Goal: Information Seeking & Learning: Learn about a topic

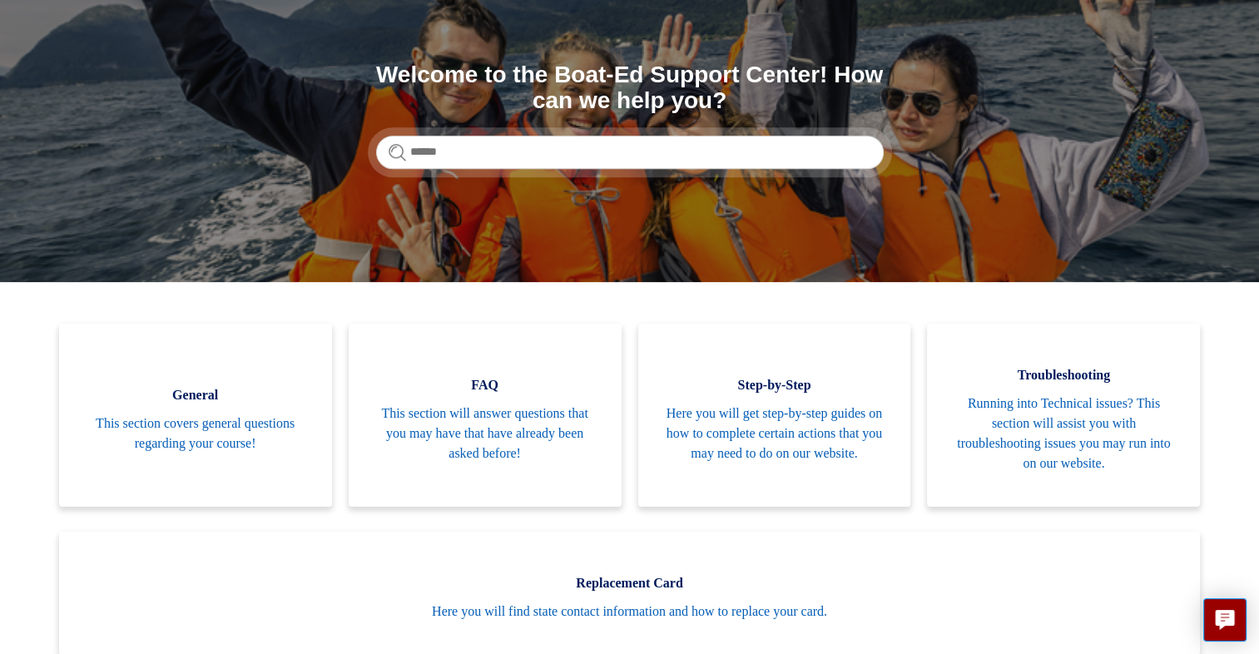
scroll to position [166, 0]
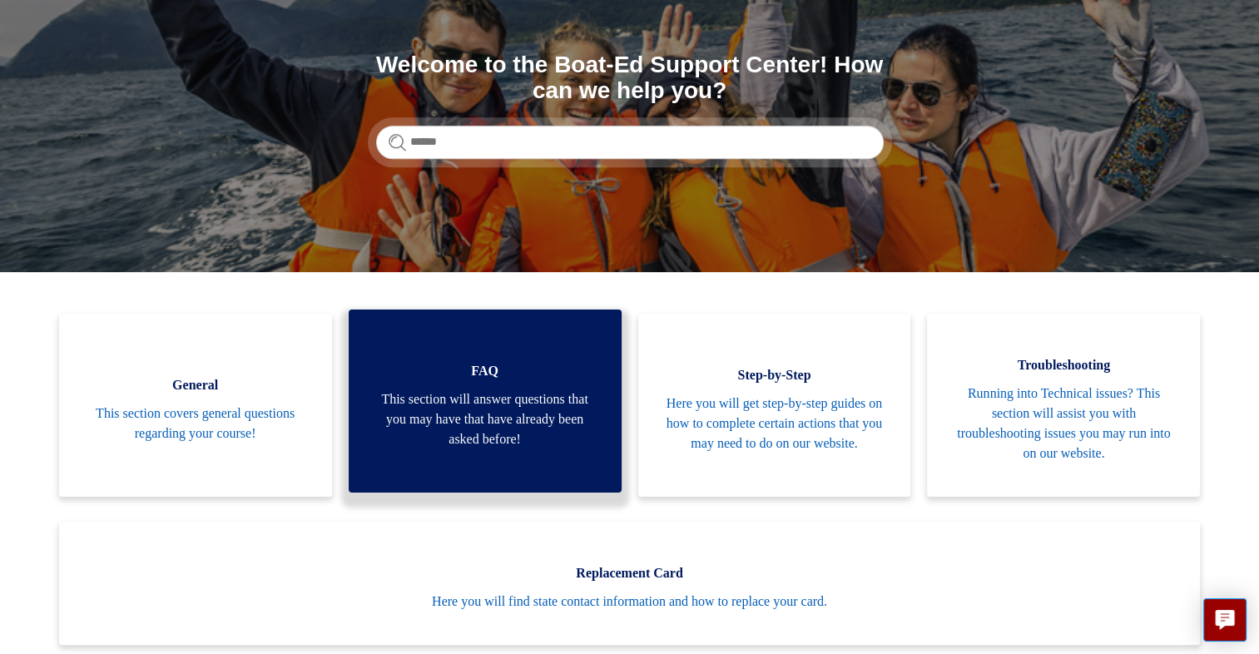
click at [494, 367] on span "FAQ" at bounding box center [484, 371] width 223 height 20
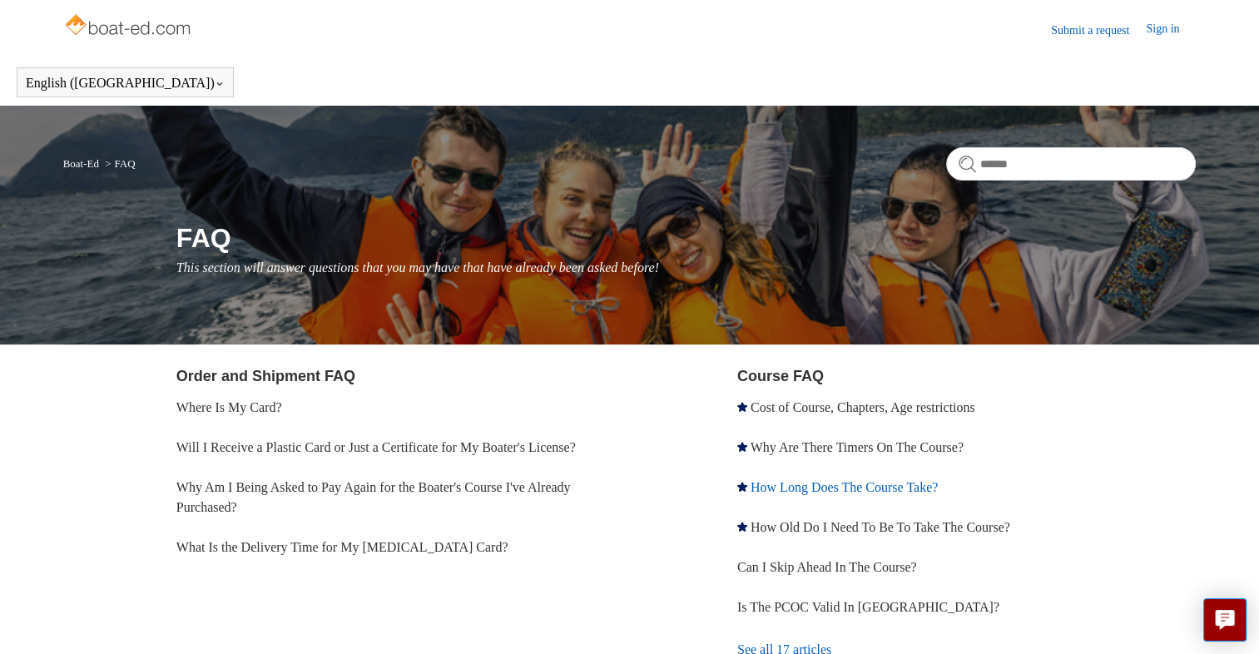
click at [873, 490] on link "How Long Does The Course Take?" at bounding box center [843, 487] width 187 height 14
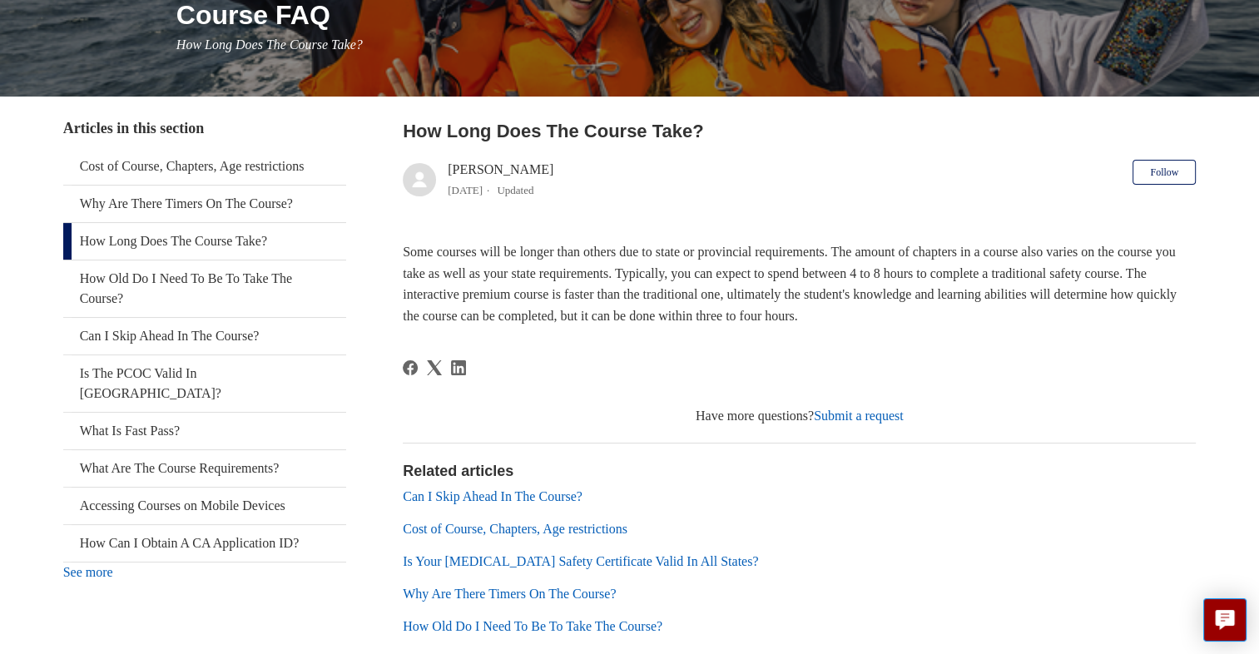
scroll to position [250, 0]
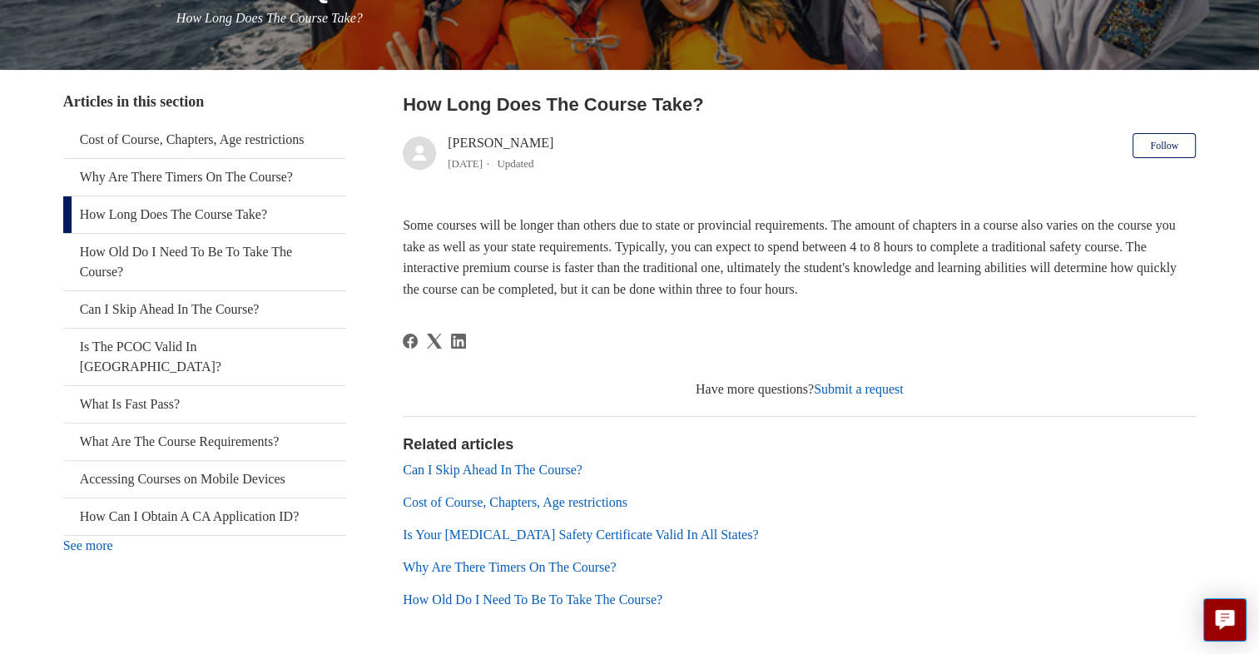
click at [648, 535] on link "Is Your [MEDICAL_DATA] Safety Certificate Valid In All States?" at bounding box center [580, 534] width 355 height 14
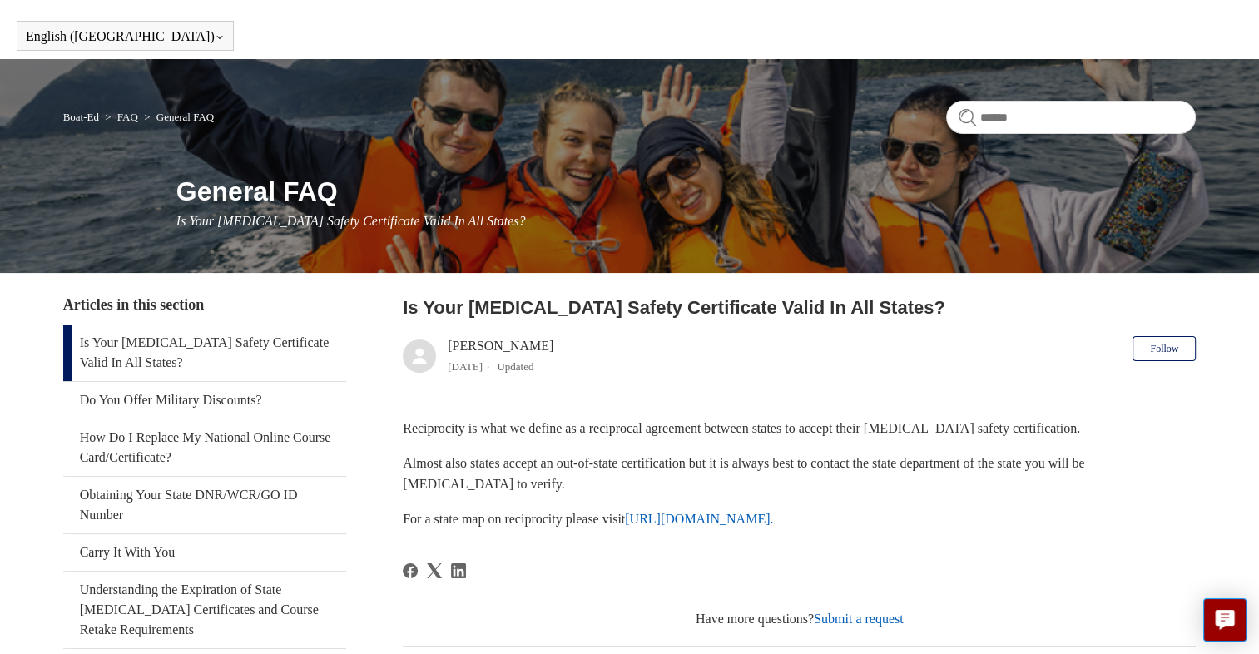
scroll to position [83, 0]
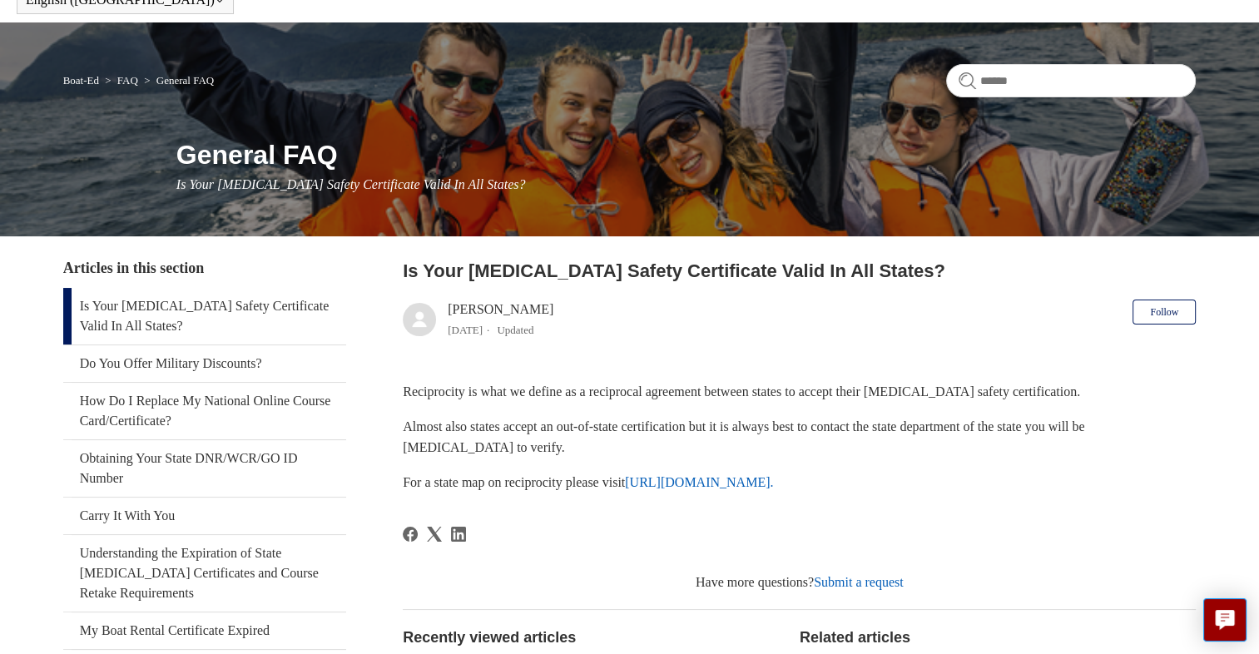
click at [773, 485] on link "https://www.nasbla.org/nasblamain/education/reciprocity." at bounding box center [699, 482] width 148 height 14
